Goal: Transaction & Acquisition: Purchase product/service

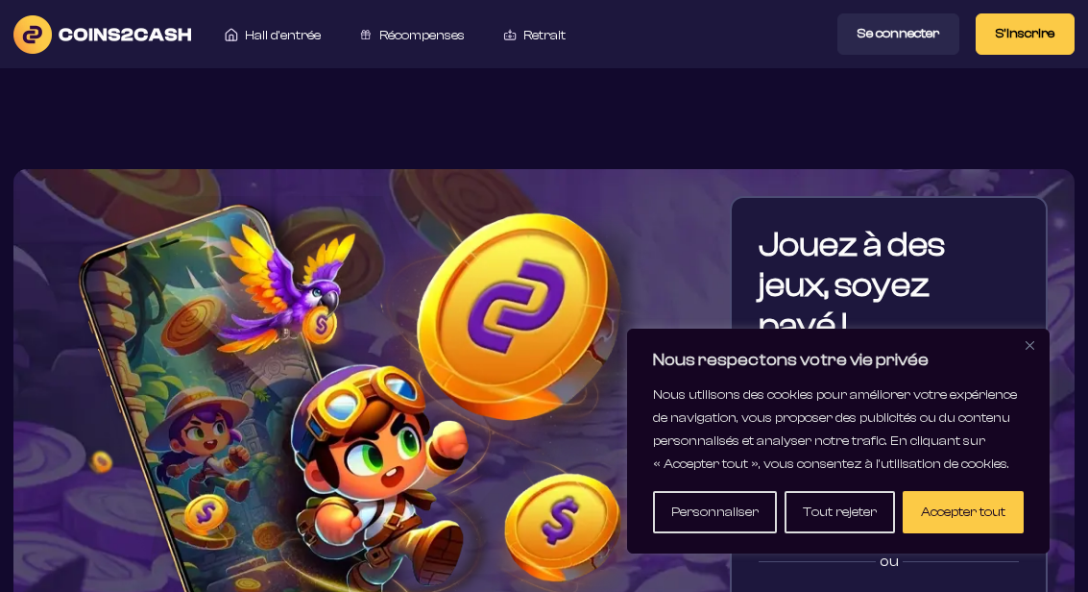
click at [975, 505] on font "Accepter tout" at bounding box center [963, 511] width 85 height 15
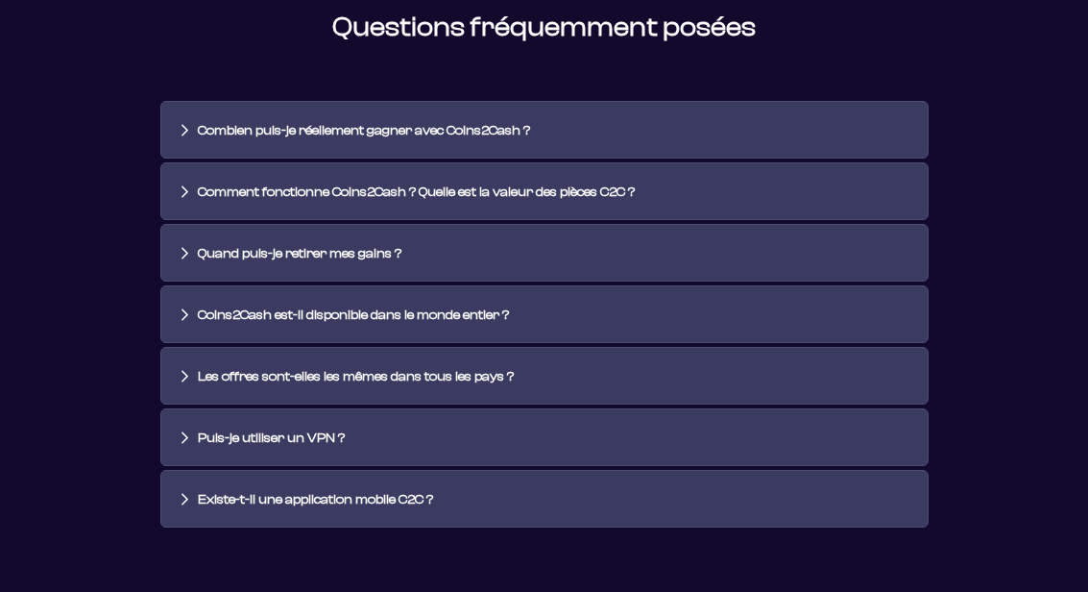
scroll to position [4308, 0]
click at [372, 323] on font "Coins2Cash est-il disponible dans le monde entier ?" at bounding box center [353, 314] width 311 height 15
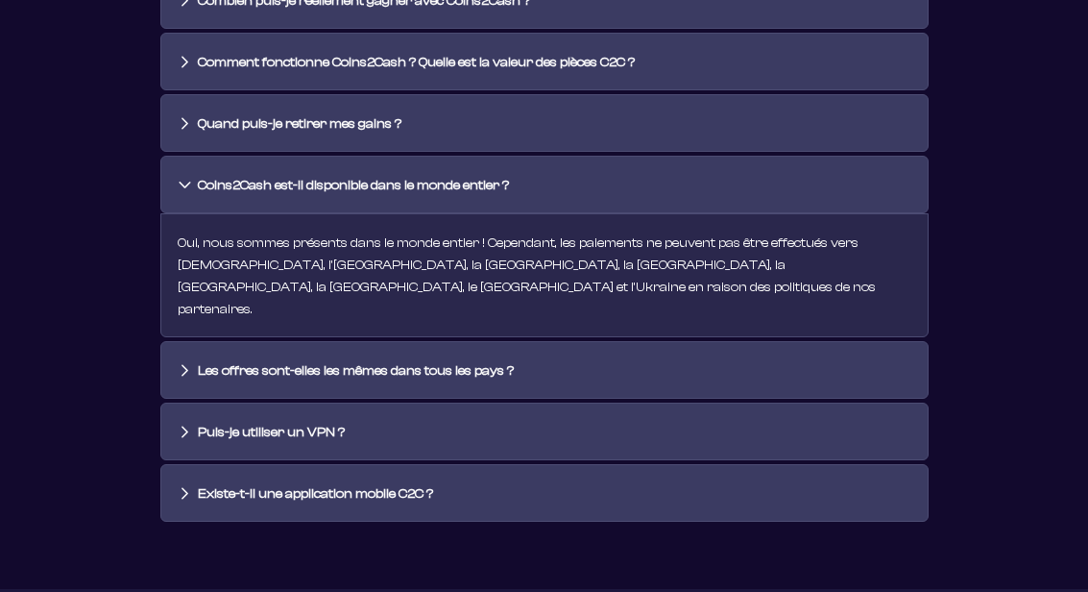
scroll to position [4437, 0]
click at [514, 363] on font "Les offres sont-elles les mêmes dans tous les pays ?" at bounding box center [356, 370] width 316 height 15
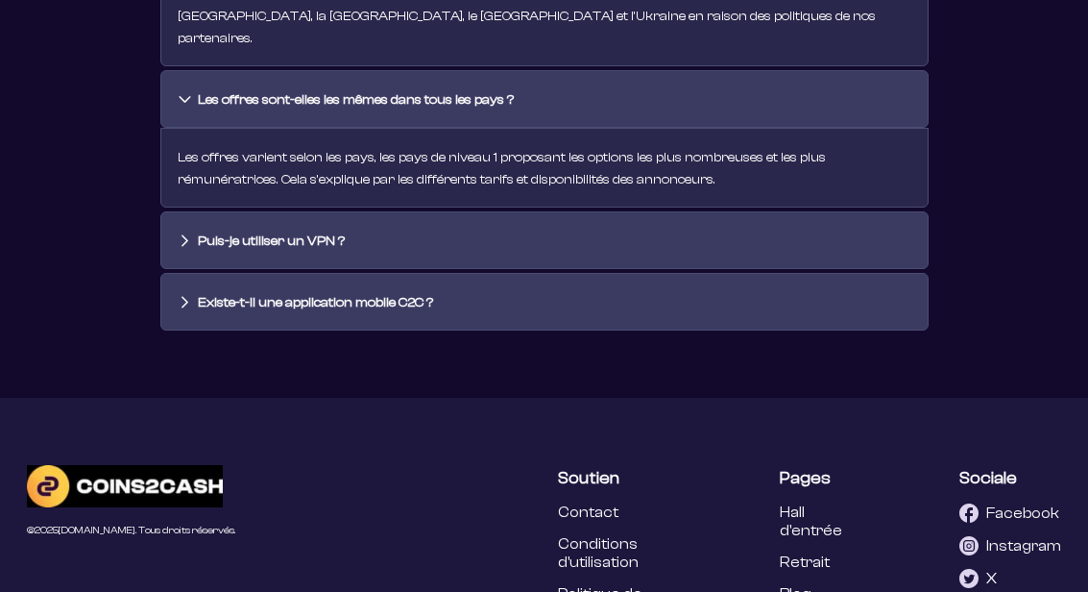
scroll to position [4707, 0]
click at [433, 296] on font "Existe-t-il une application mobile C2C ?" at bounding box center [315, 303] width 235 height 15
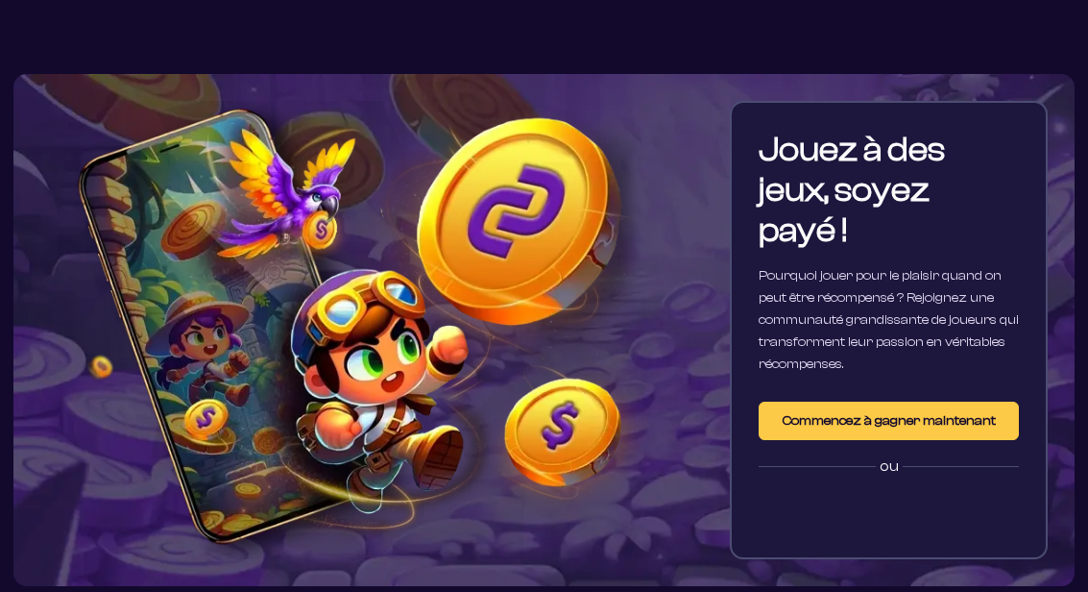
scroll to position [95, 0]
click at [902, 418] on font "Commencez à gagner maintenant" at bounding box center [889, 420] width 213 height 15
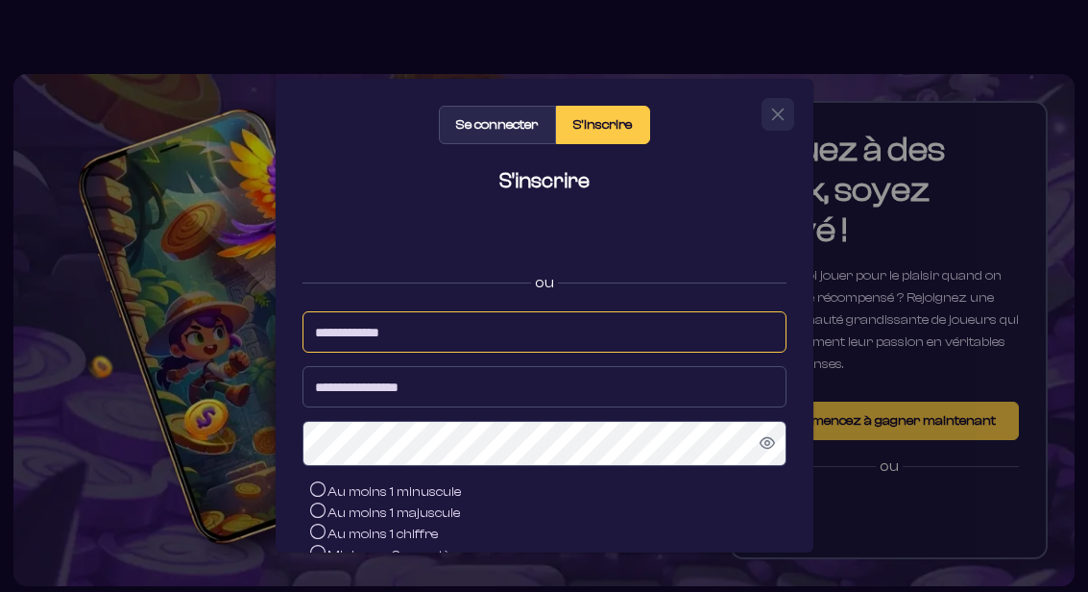
click at [335, 329] on input at bounding box center [544, 331] width 484 height 41
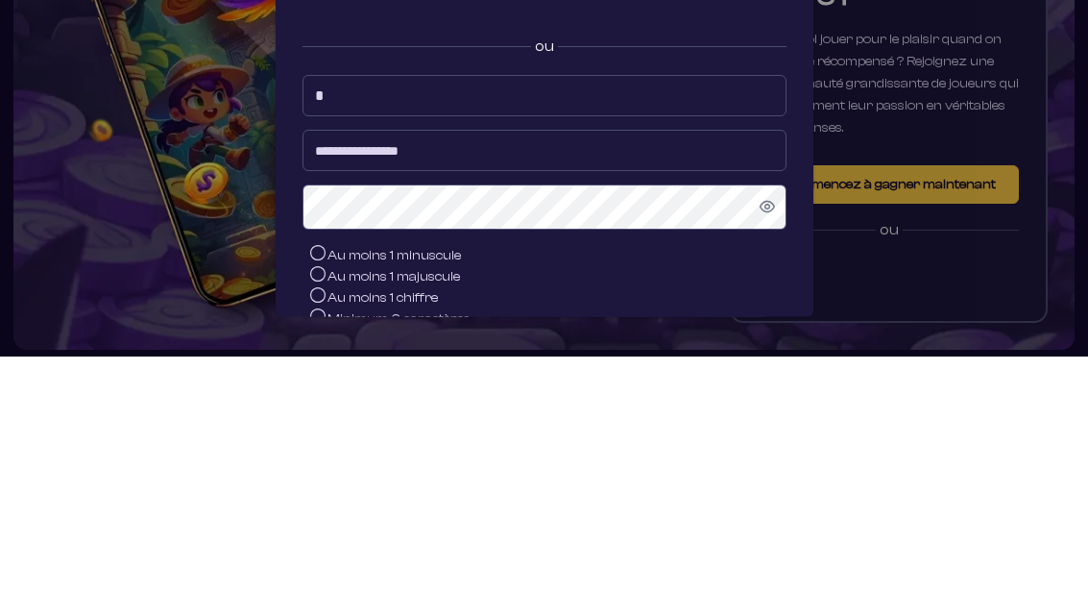
type input "**********"
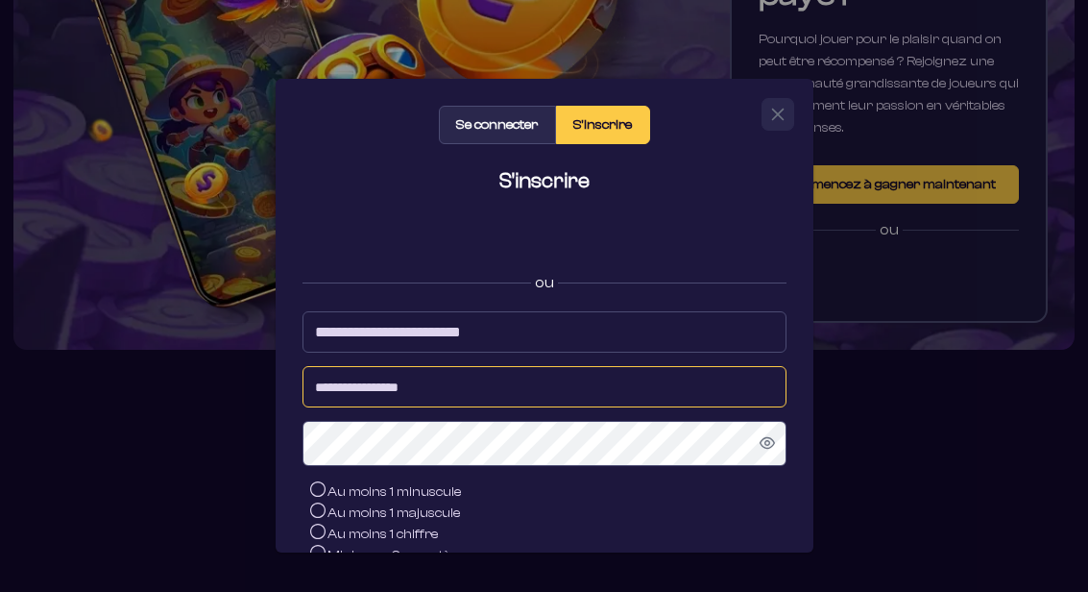
click at [341, 392] on input at bounding box center [544, 386] width 484 height 41
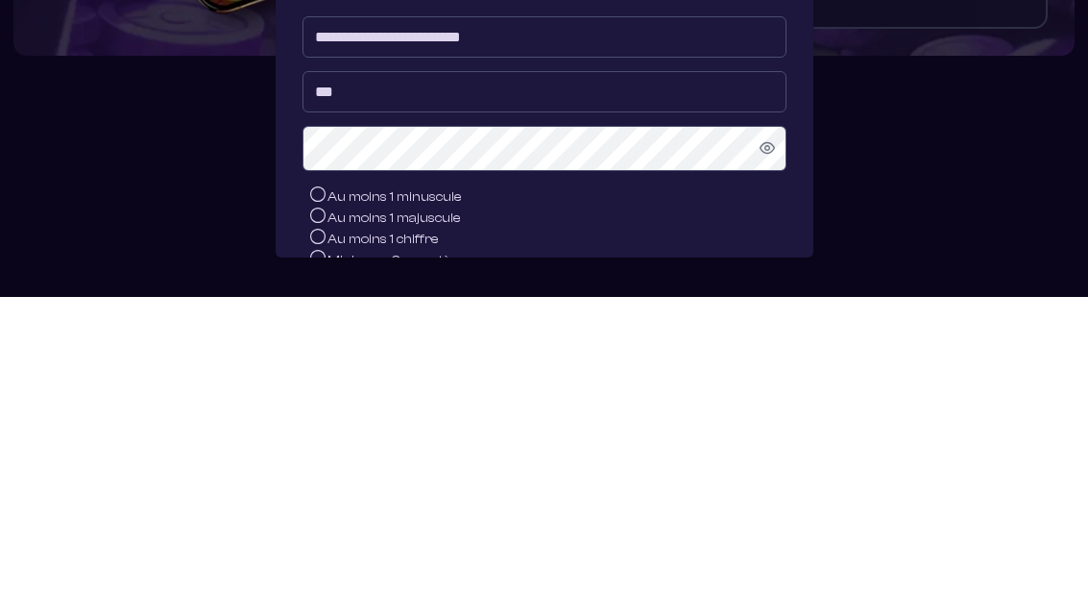
type input "*******"
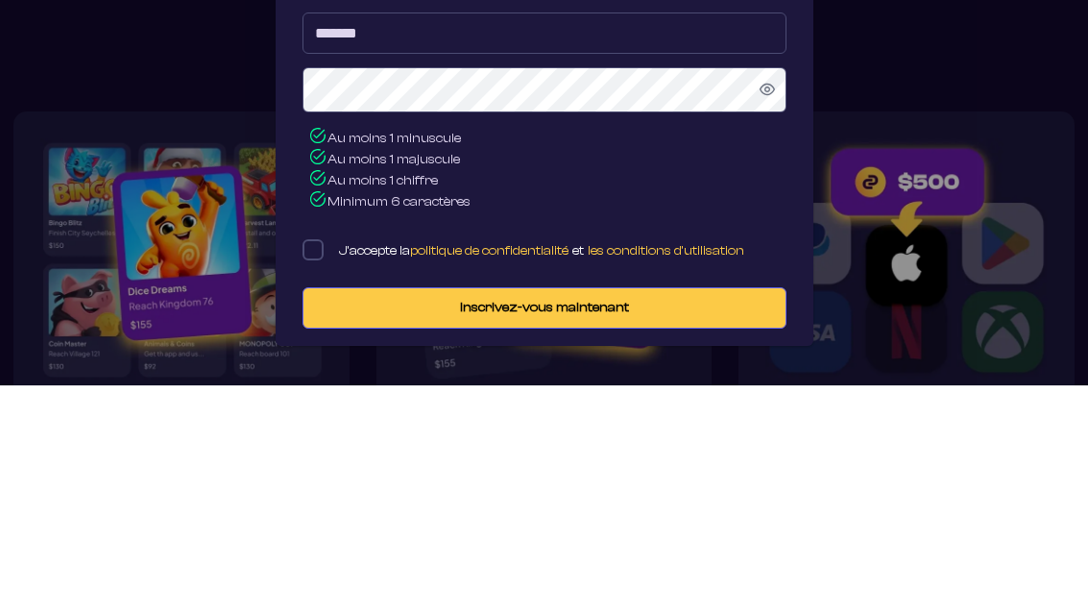
scroll to position [833, 0]
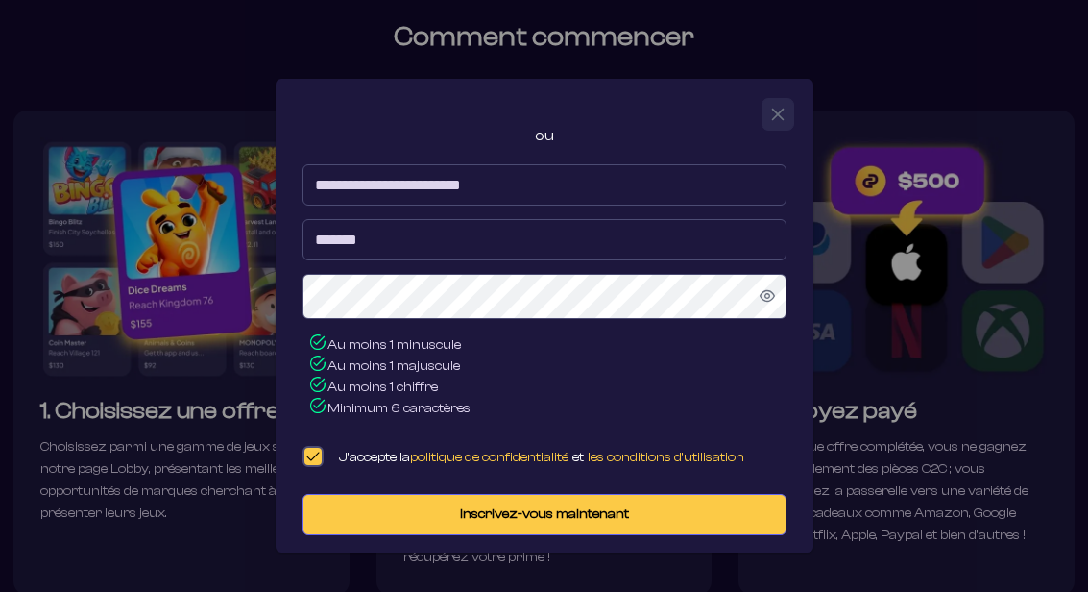
click at [547, 521] on font "Inscrivez-vous maintenant" at bounding box center [544, 513] width 169 height 15
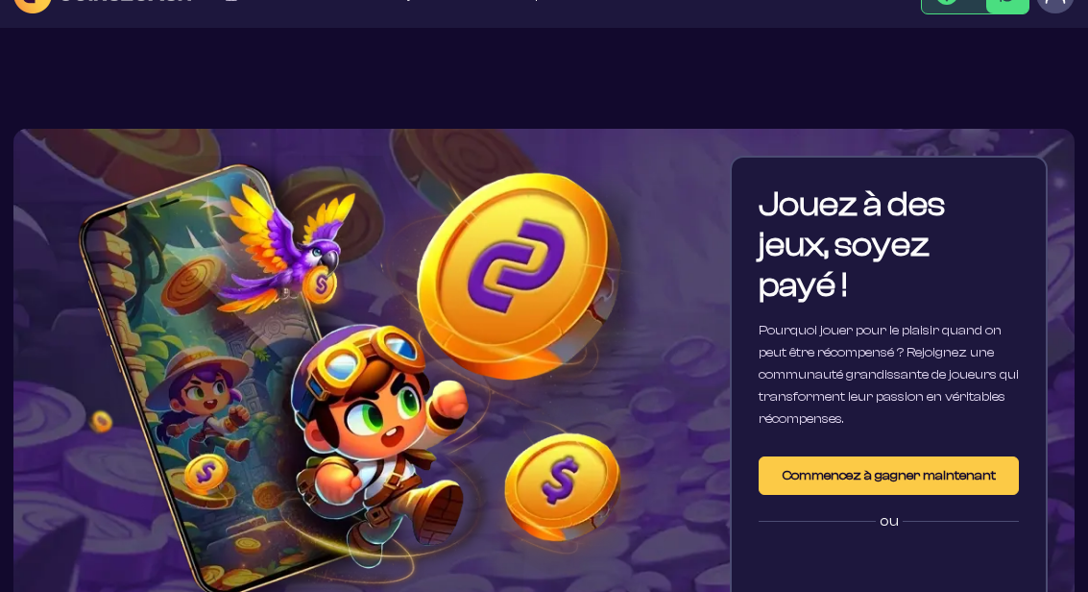
scroll to position [0, 0]
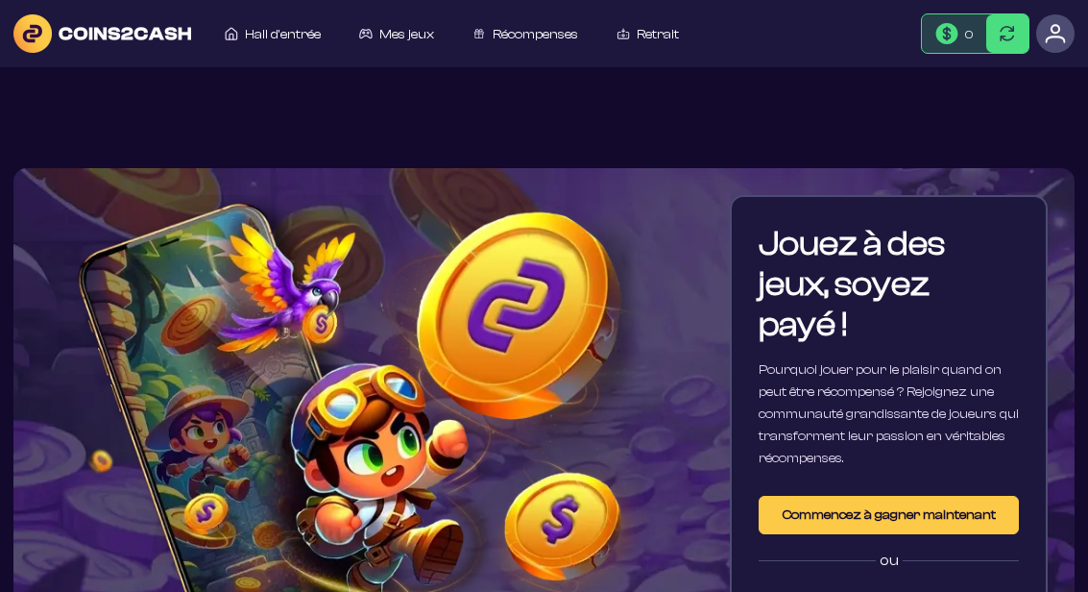
click at [1066, 31] on img at bounding box center [1055, 33] width 21 height 21
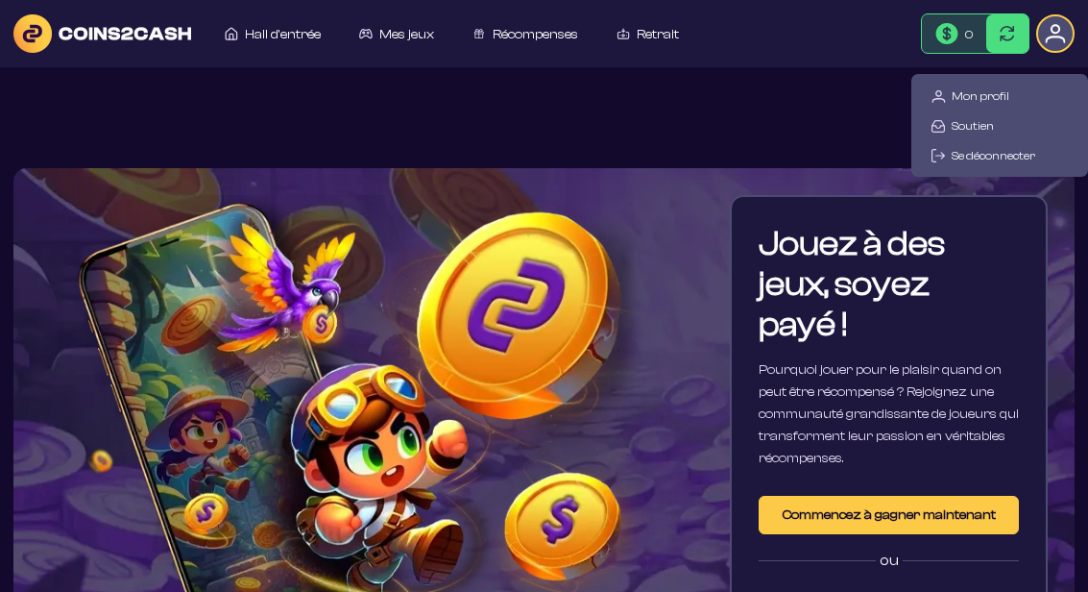
click at [978, 93] on font "Mon profil" at bounding box center [981, 95] width 58 height 13
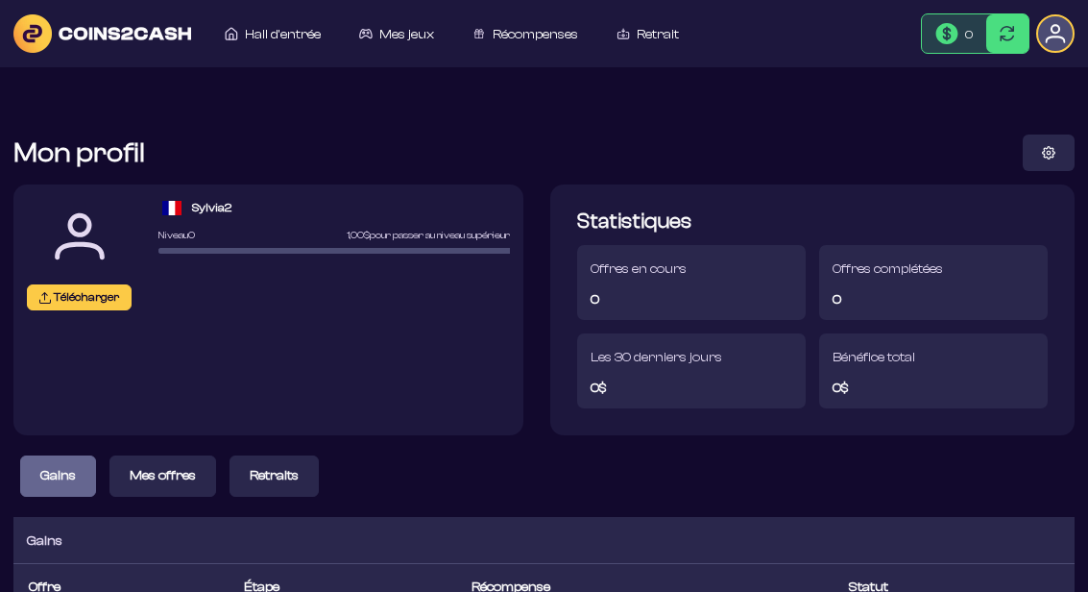
click at [662, 30] on font "Retrait" at bounding box center [658, 34] width 42 height 15
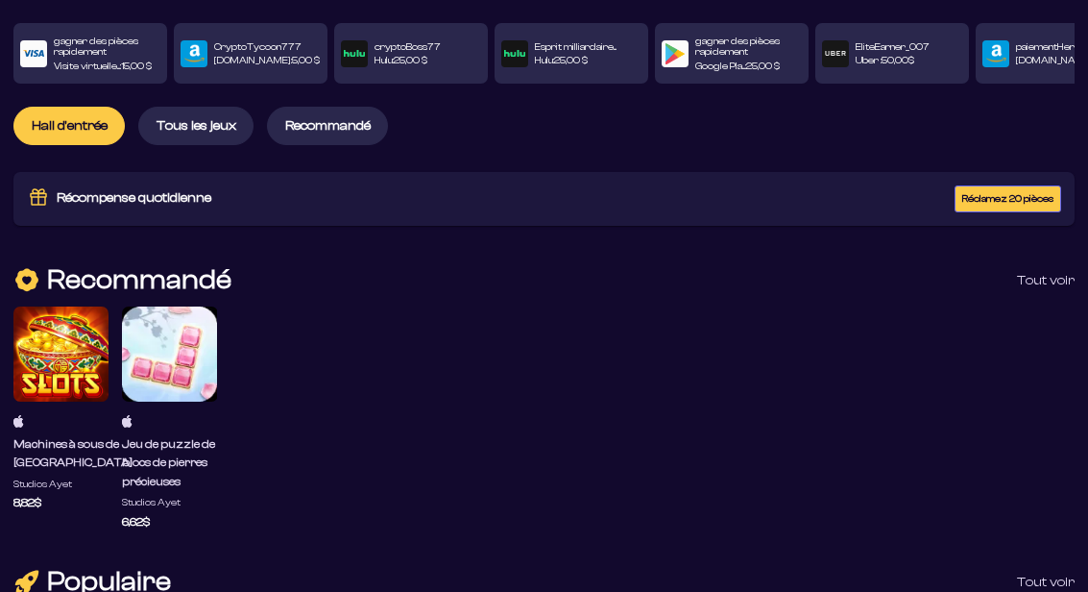
scroll to position [111, 0]
click at [191, 343] on div at bounding box center [169, 353] width 95 height 95
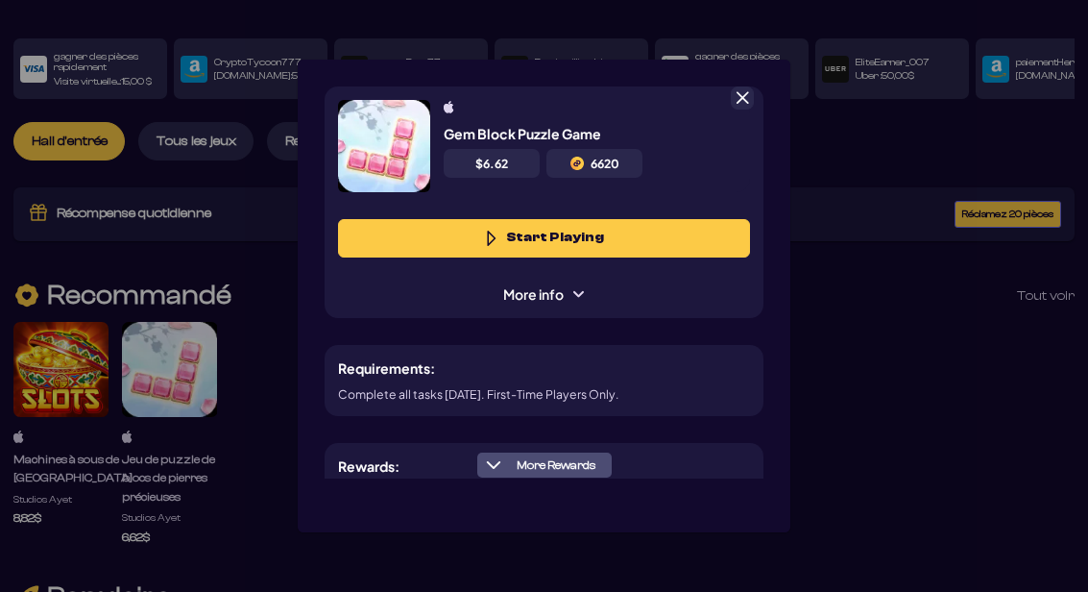
scroll to position [0, 0]
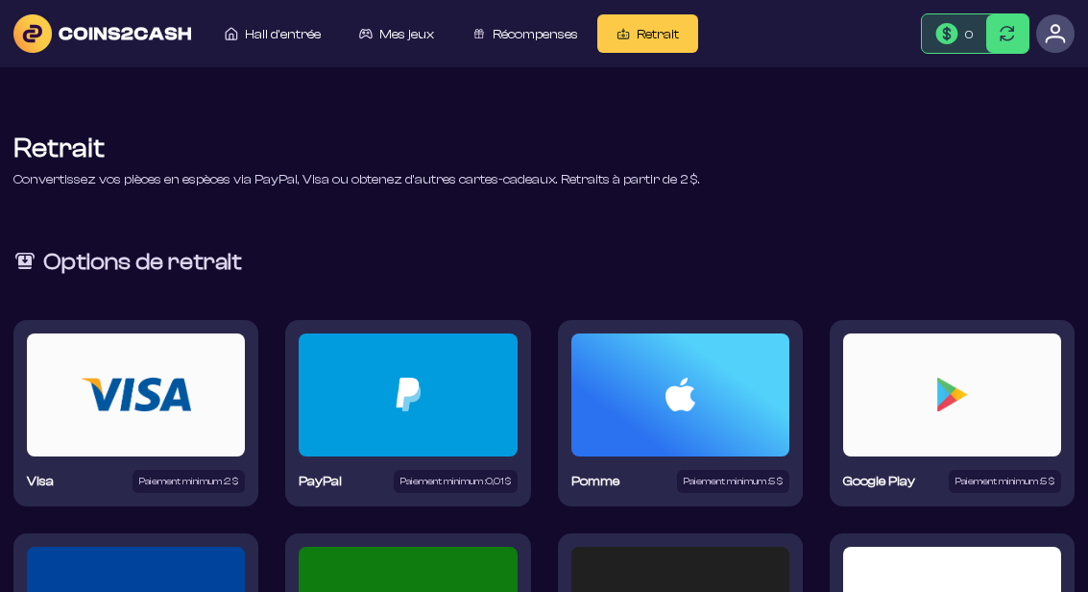
click at [401, 28] on font "Mes jeux" at bounding box center [406, 34] width 55 height 15
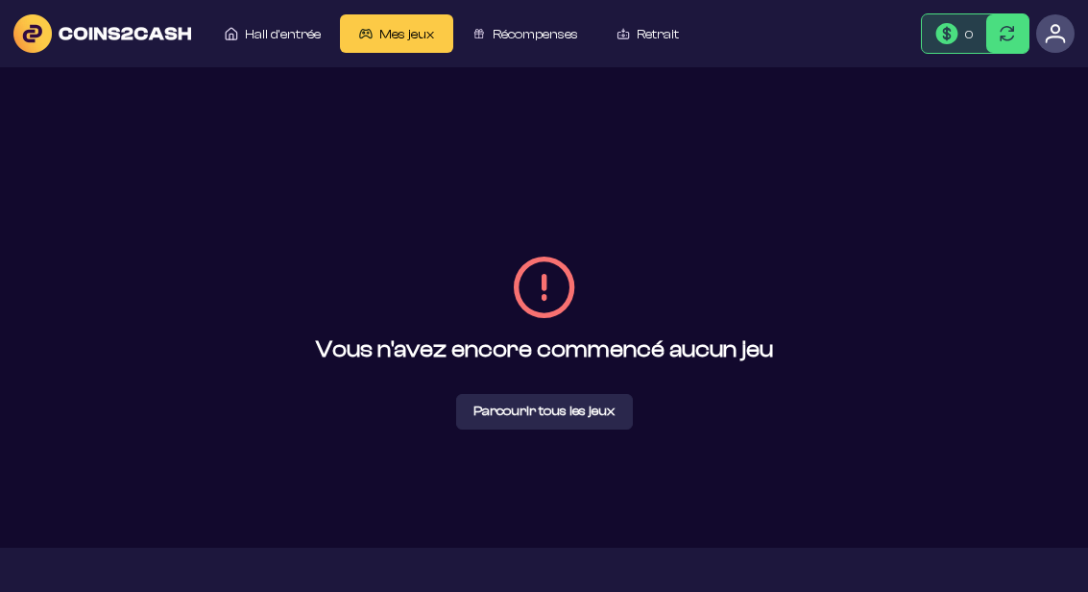
click at [574, 429] on button "Parcourir tous les jeux" at bounding box center [544, 412] width 177 height 36
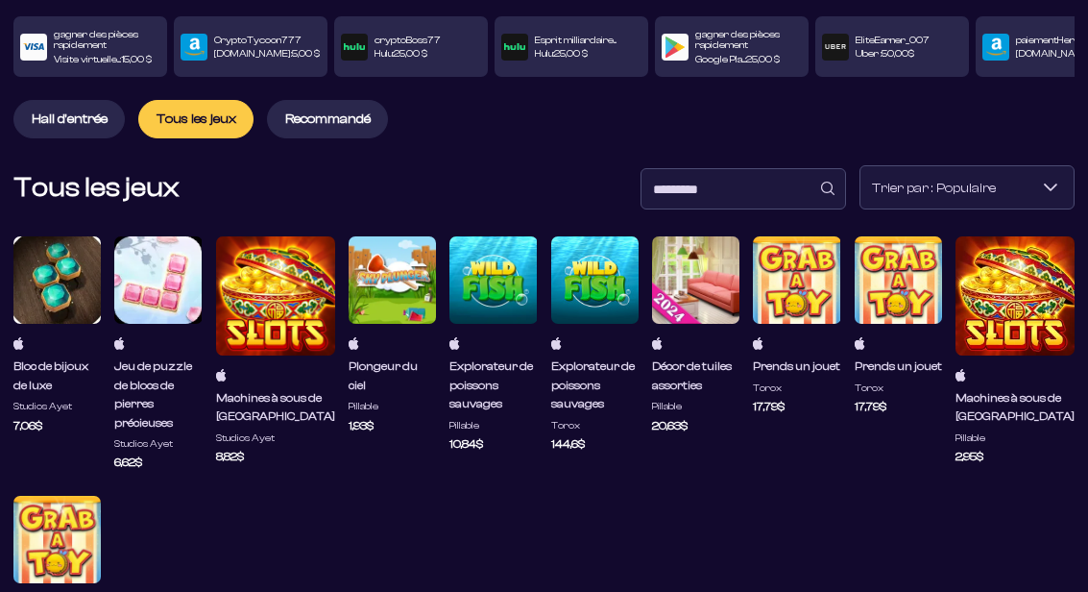
scroll to position [118, 0]
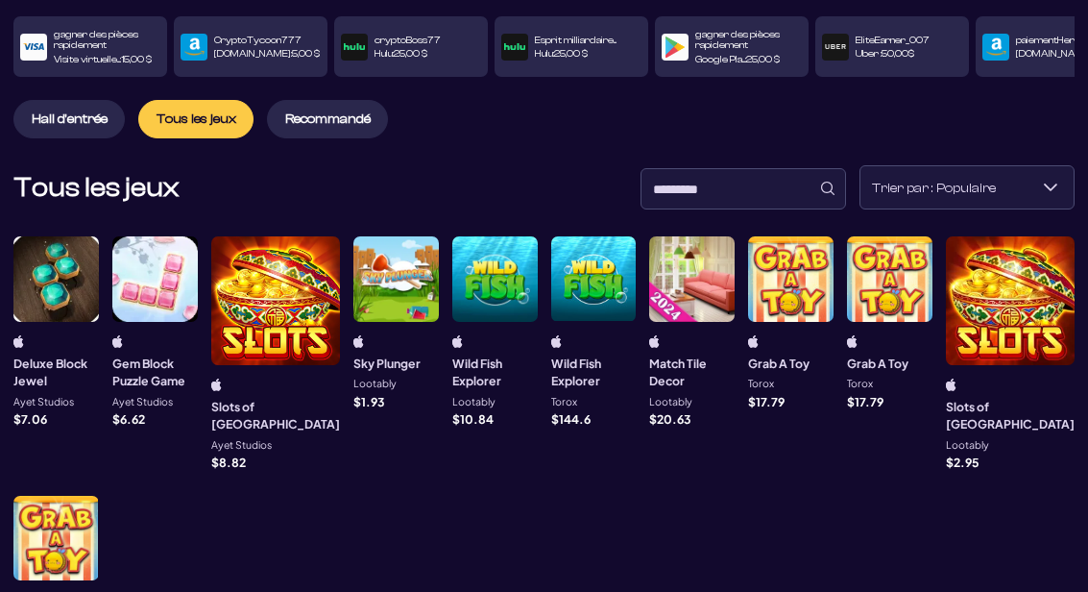
click at [177, 281] on div at bounding box center [154, 278] width 85 height 85
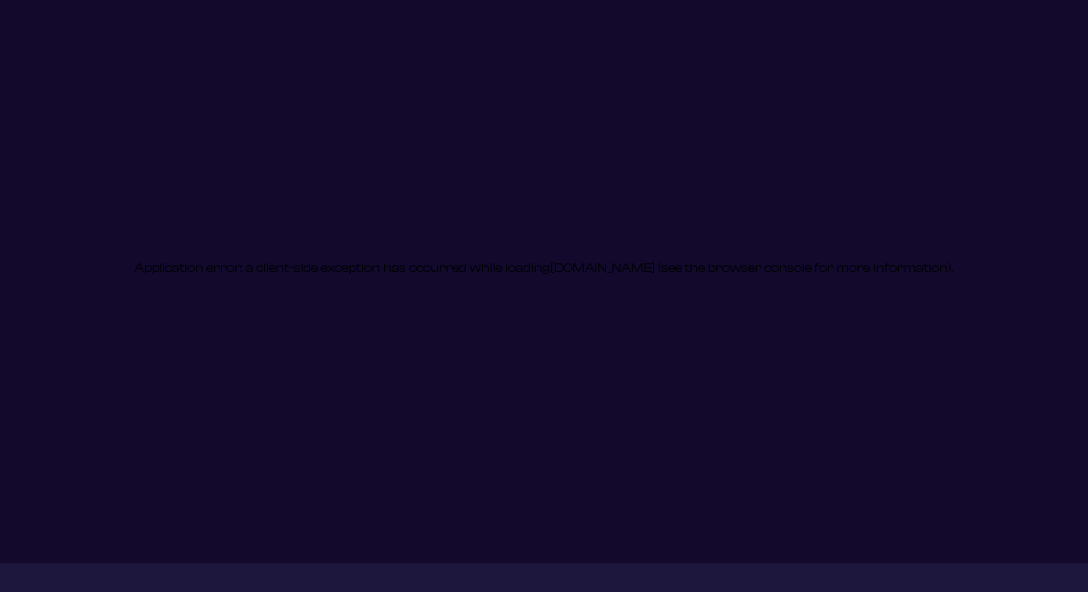
scroll to position [0, 0]
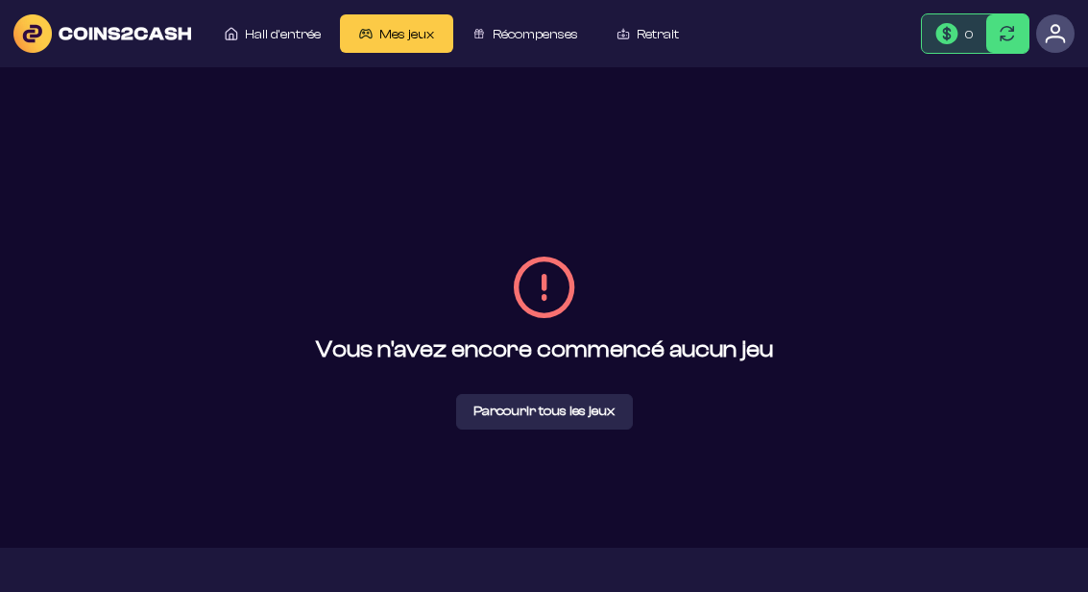
click at [560, 419] on font "Parcourir tous les jeux" at bounding box center [543, 410] width 141 height 15
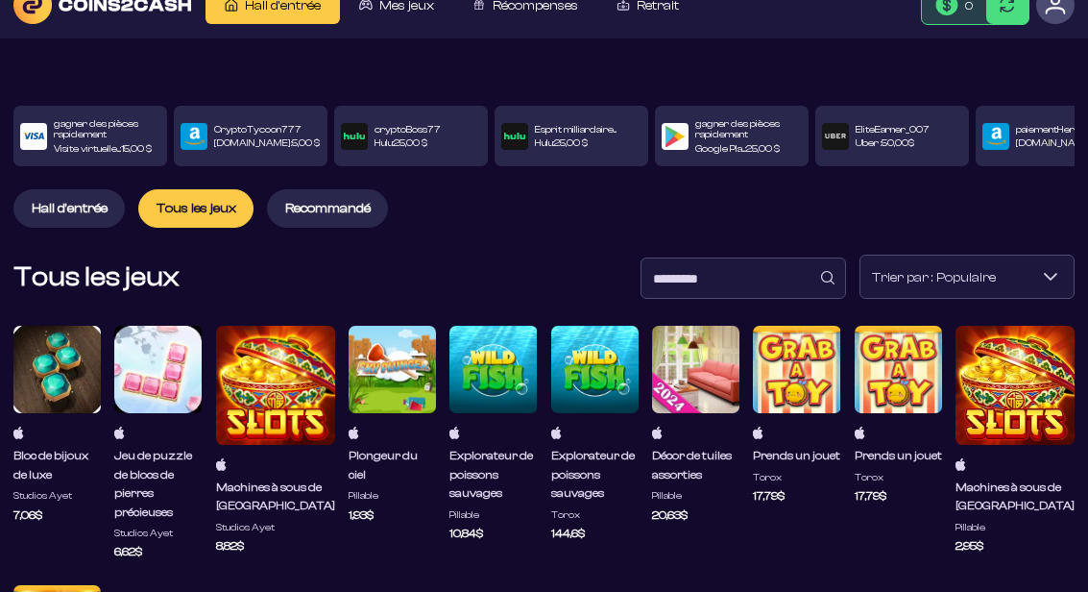
scroll to position [30, 0]
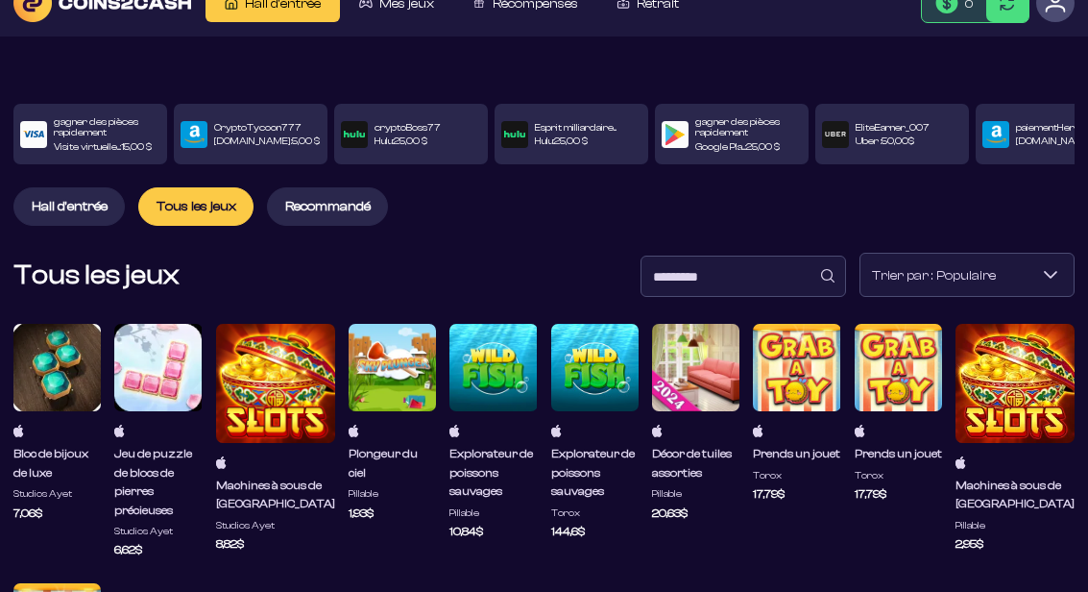
click at [59, 355] on div at bounding box center [56, 367] width 87 height 87
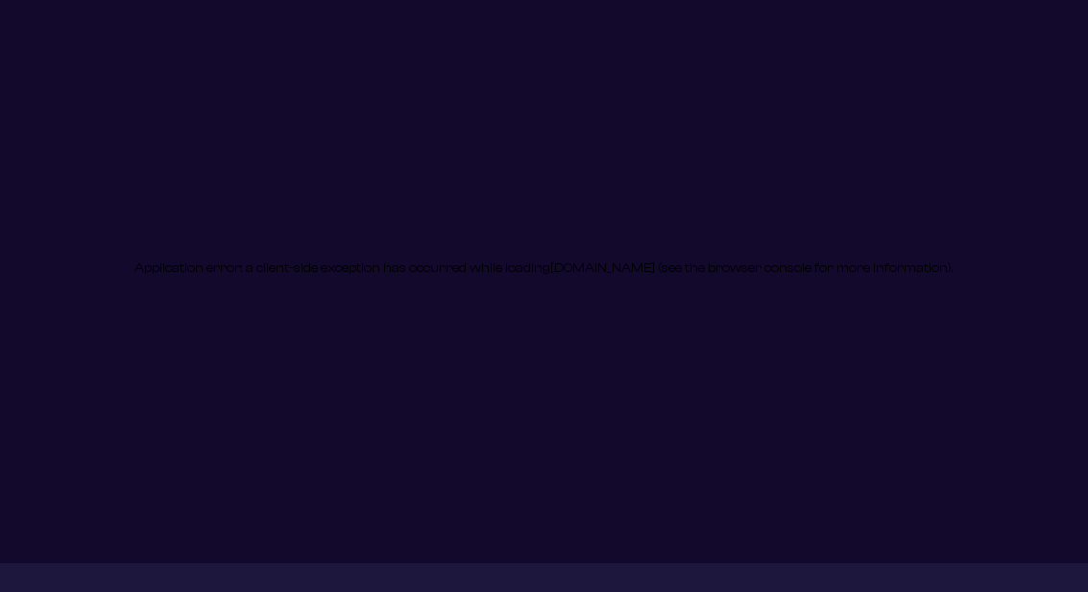
scroll to position [0, 0]
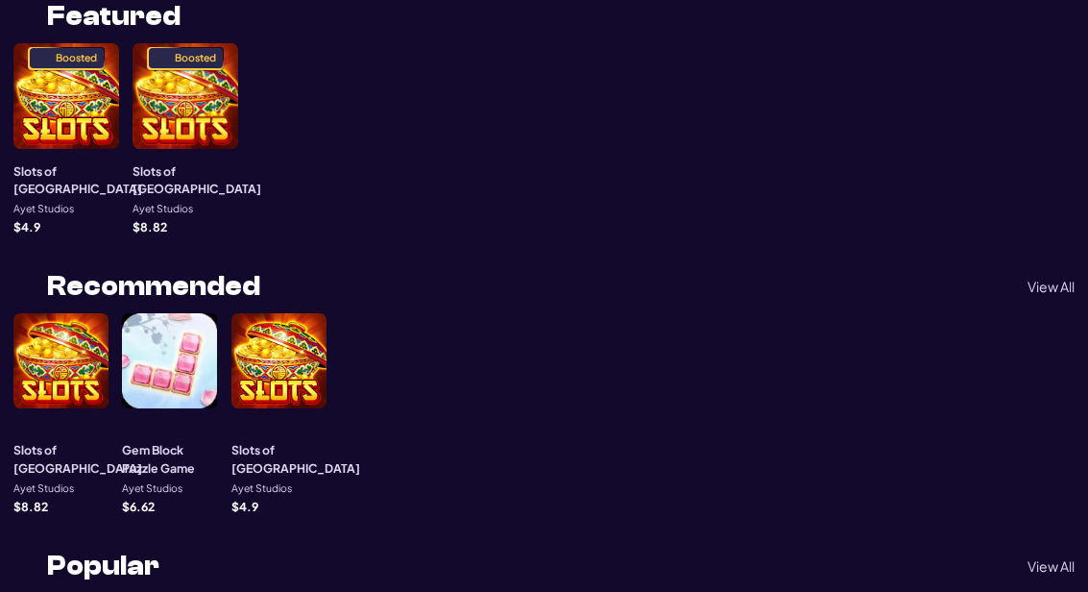
scroll to position [374, 0]
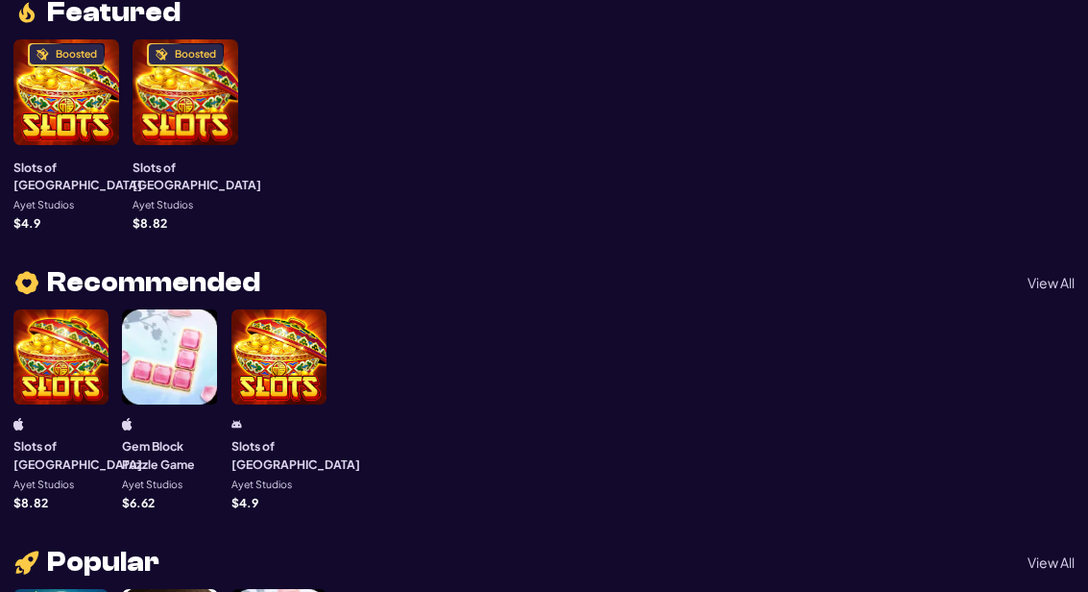
click at [186, 309] on div at bounding box center [169, 356] width 95 height 95
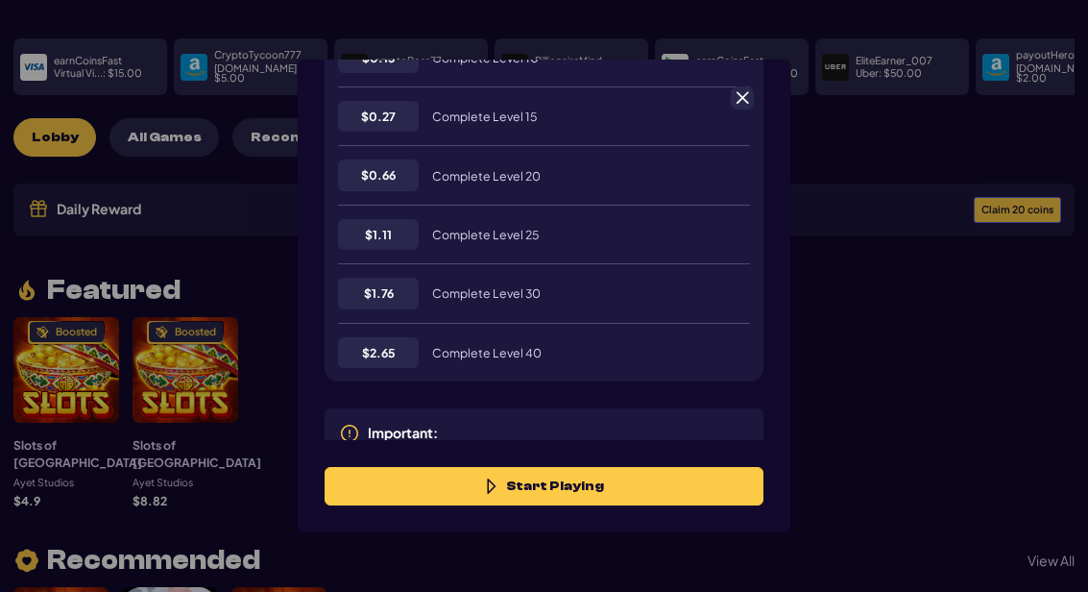
scroll to position [579, 0]
click at [568, 505] on button "Start Playing" at bounding box center [544, 486] width 439 height 38
click at [750, 89] on span at bounding box center [742, 97] width 17 height 17
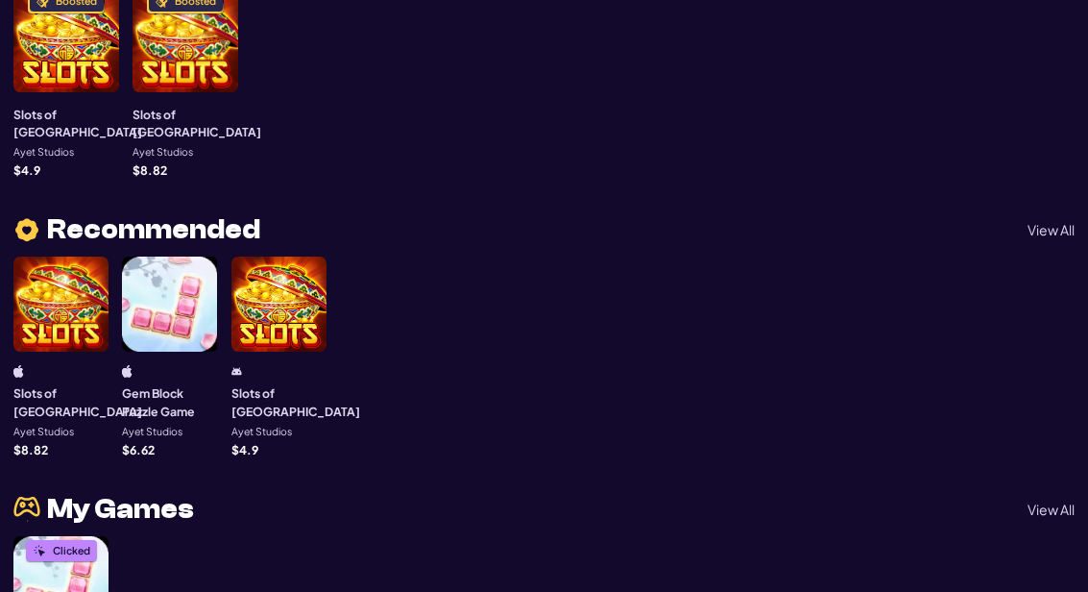
scroll to position [423, 0]
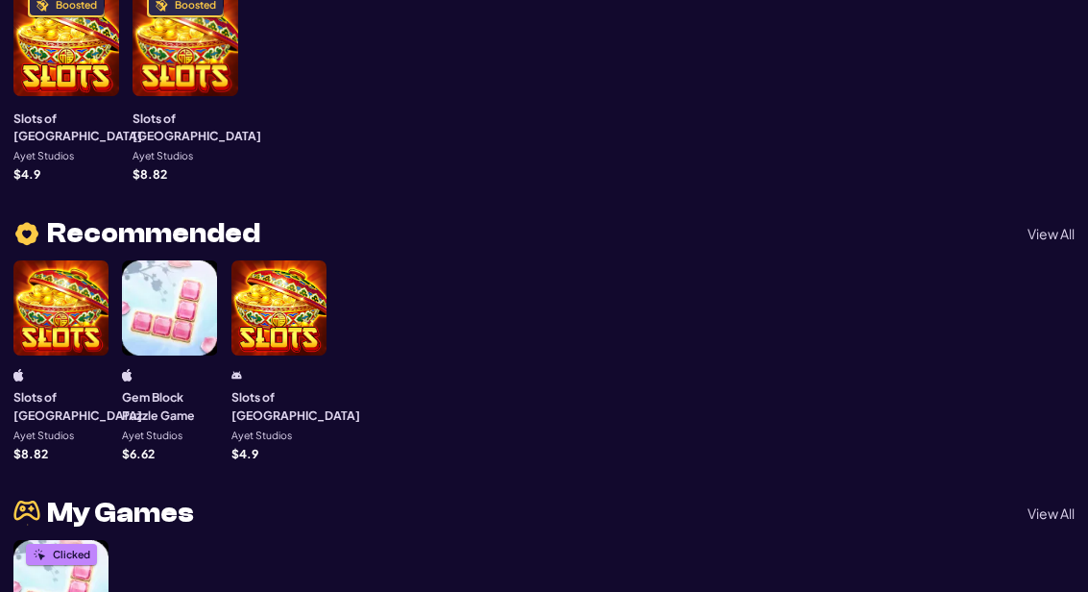
click at [171, 260] on div at bounding box center [169, 307] width 95 height 95
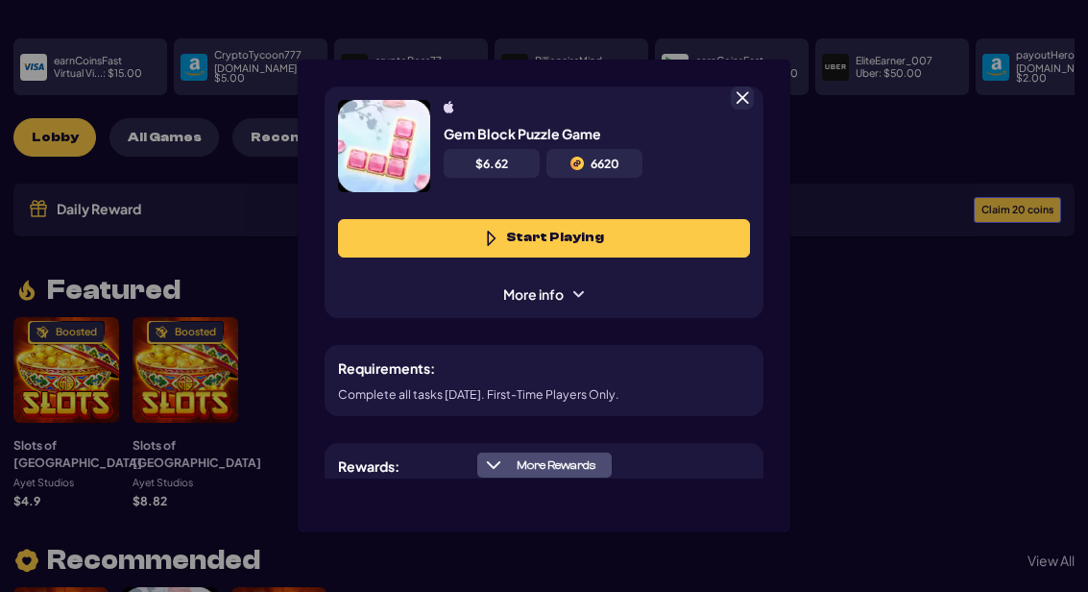
scroll to position [0, 0]
click at [586, 304] on span "More info" at bounding box center [544, 294] width 109 height 20
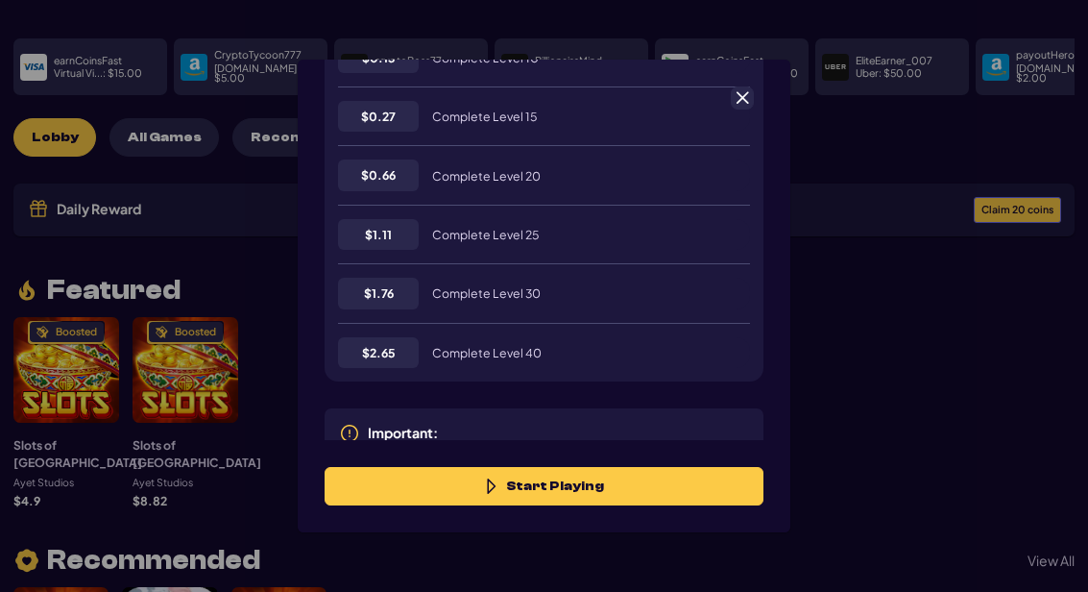
scroll to position [648, 0]
click at [558, 505] on button "Start Playing" at bounding box center [544, 486] width 439 height 38
